Goal: Task Accomplishment & Management: Complete application form

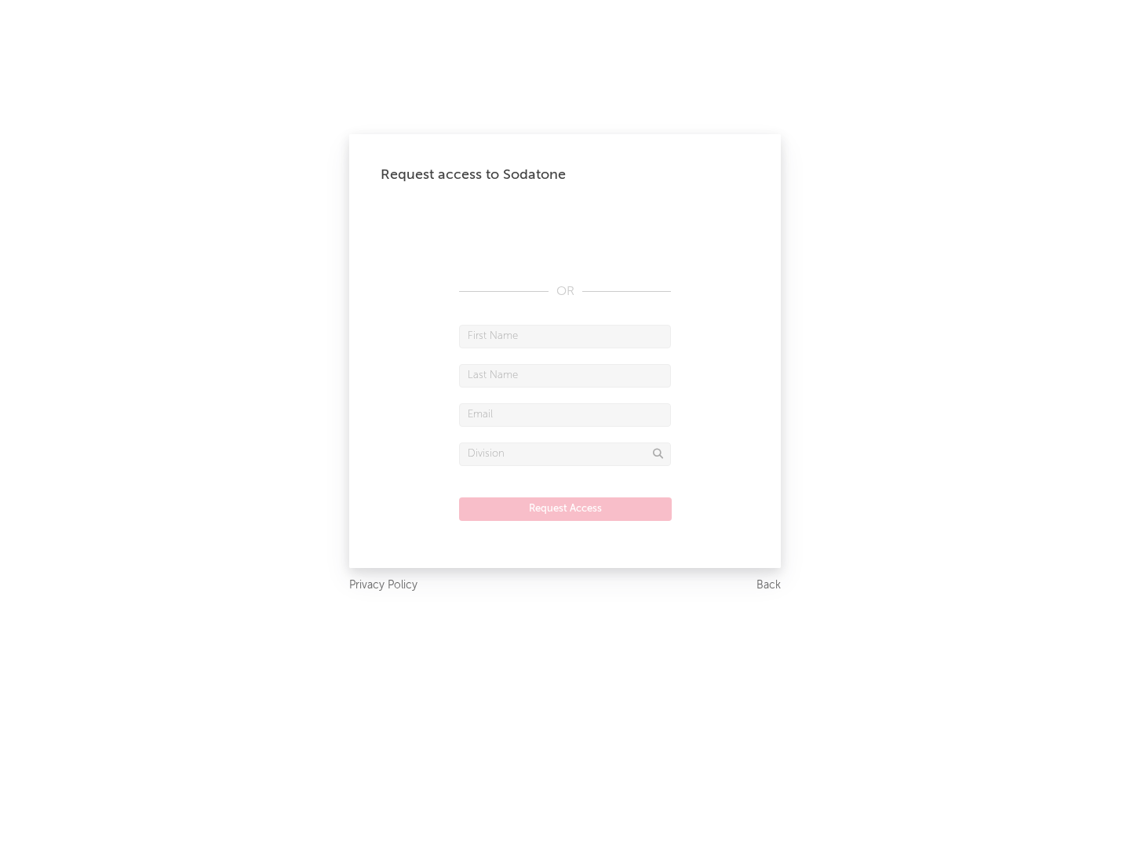
click at [565, 336] on input "text" at bounding box center [565, 337] width 212 height 24
type input "[PERSON_NAME]"
click at [565, 375] on input "text" at bounding box center [565, 376] width 212 height 24
type input "[PERSON_NAME]"
click at [565, 414] on input "text" at bounding box center [565, 415] width 212 height 24
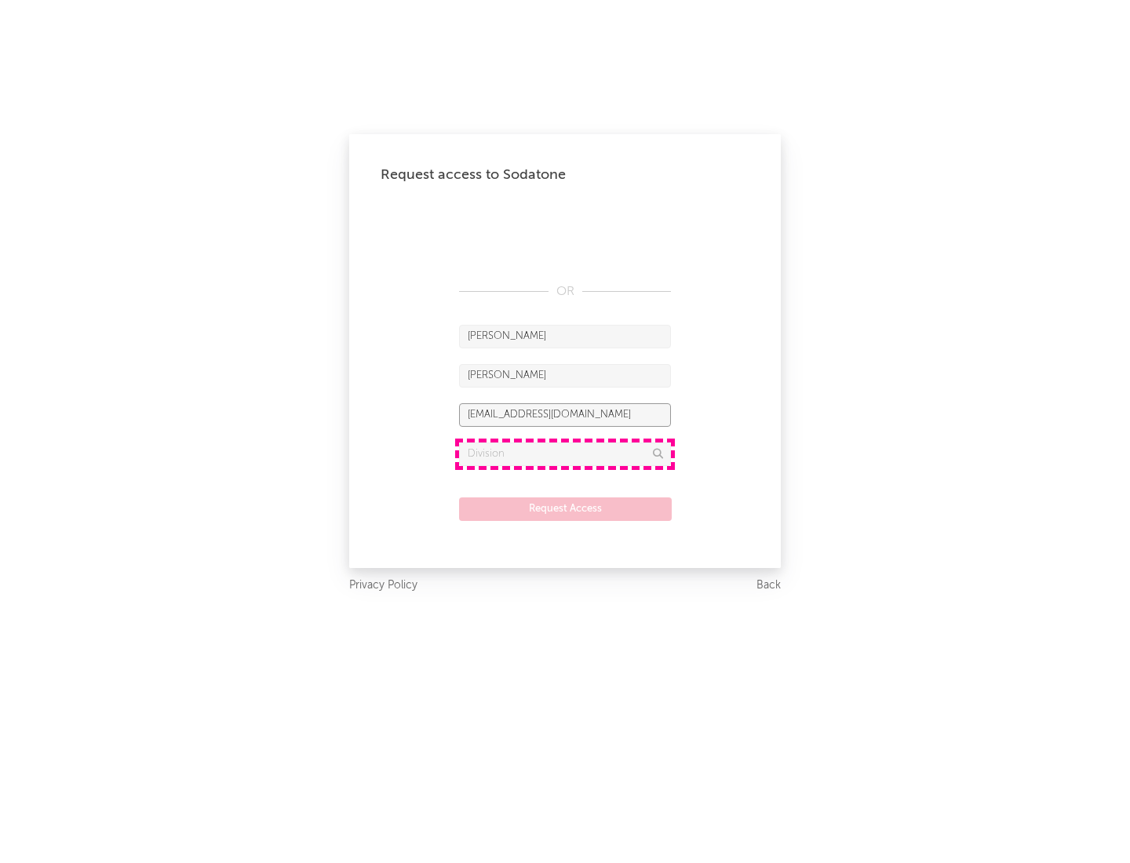
type input "[EMAIL_ADDRESS][DOMAIN_NAME]"
click at [565, 454] on input "text" at bounding box center [565, 455] width 212 height 24
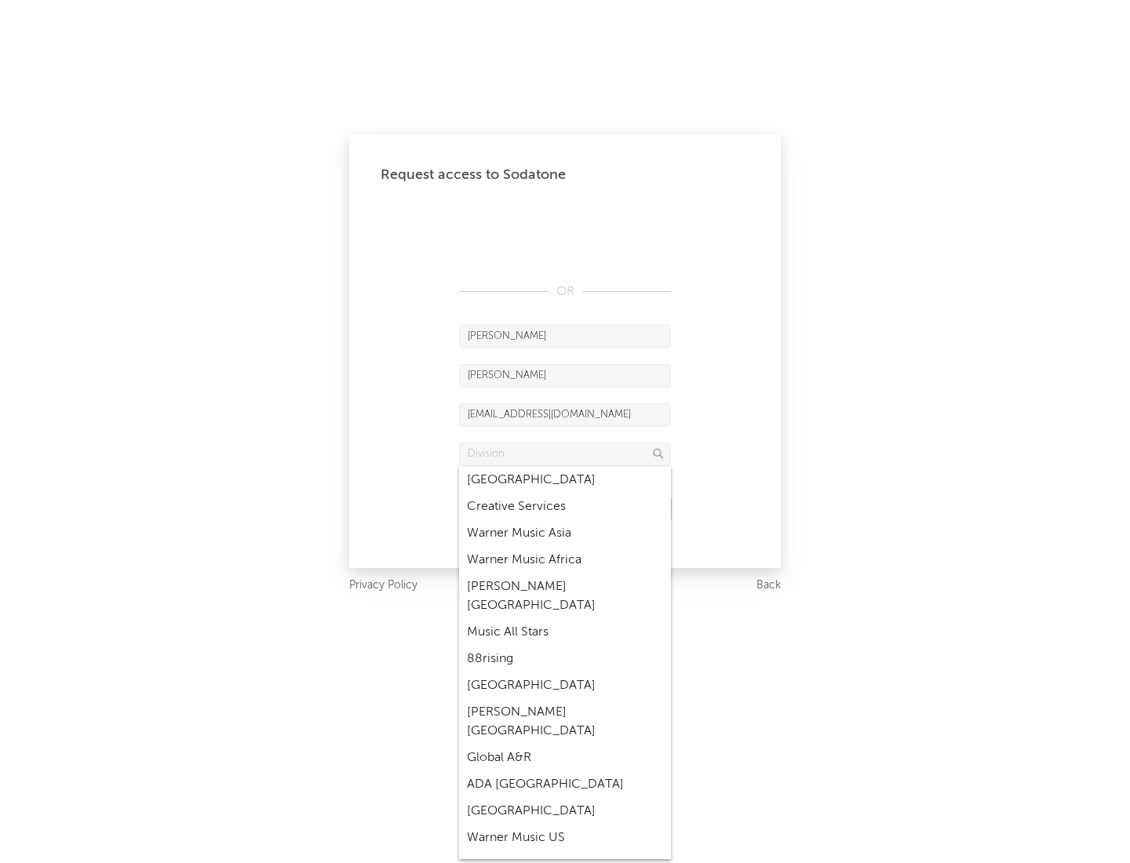
click at [565, 619] on div "Music All Stars" at bounding box center [565, 632] width 212 height 27
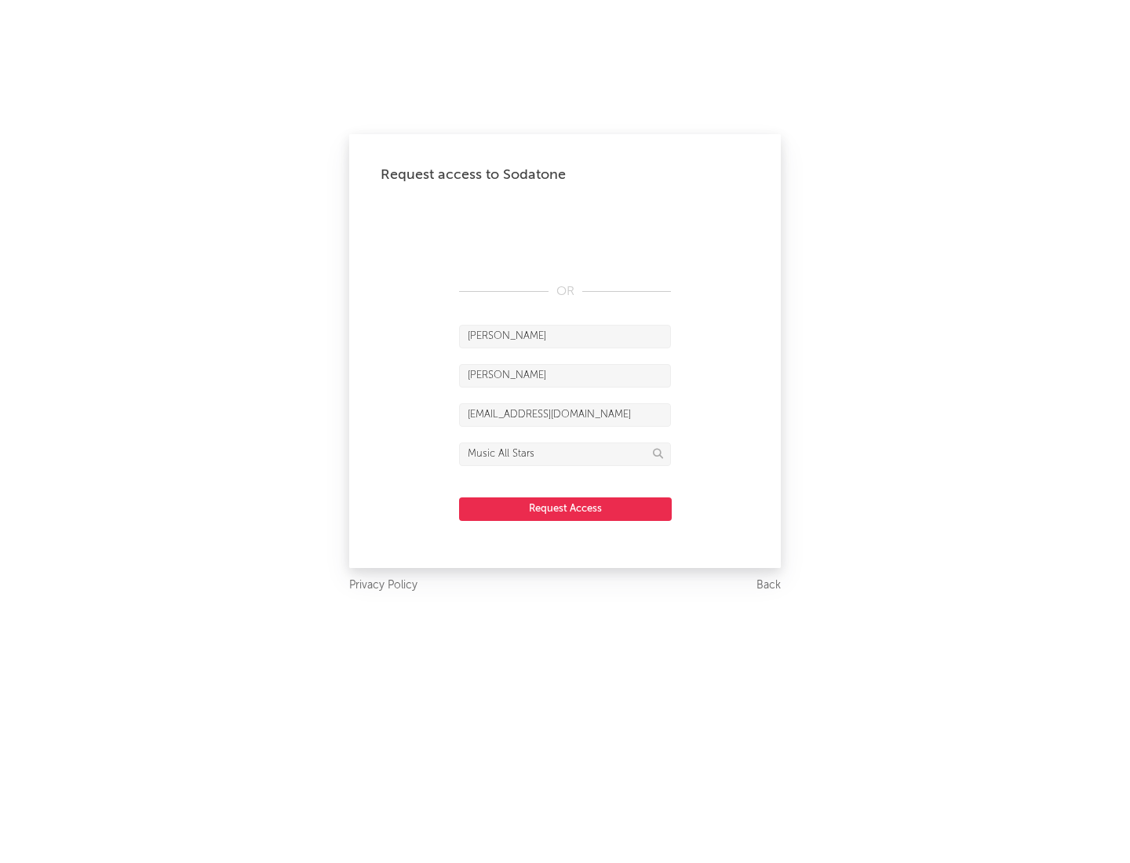
type input "Music All Stars"
click at [565, 509] on button "Request Access" at bounding box center [565, 510] width 213 height 24
